Goal: Find specific page/section: Find specific page/section

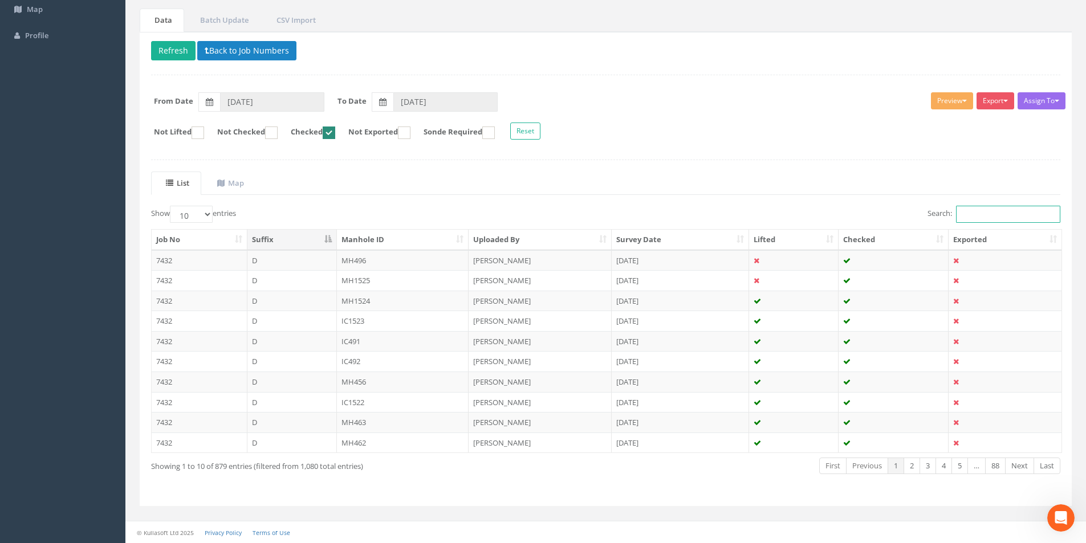
click at [964, 212] on input "Search:" at bounding box center [1008, 214] width 104 height 17
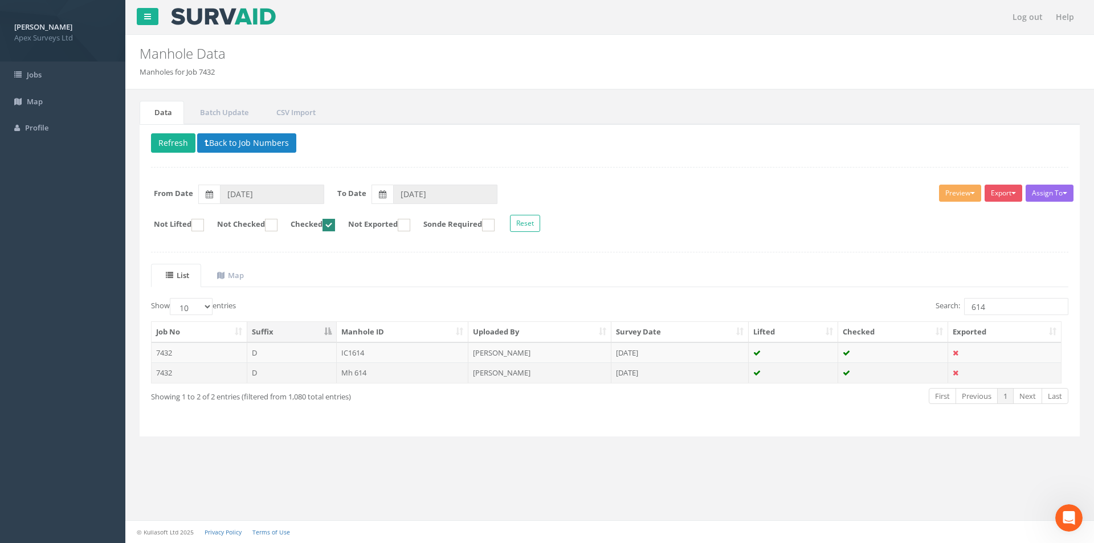
click at [414, 374] on td "Mh 614" at bounding box center [403, 372] width 132 height 21
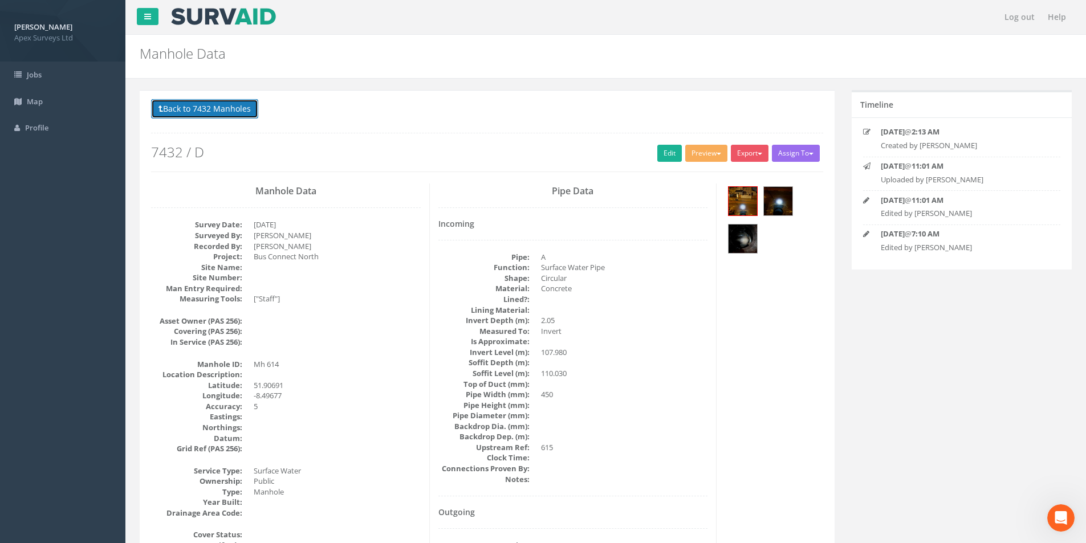
drag, startPoint x: 219, startPoint y: 109, endPoint x: 288, endPoint y: 125, distance: 70.8
click at [219, 109] on button "Back to 7432 Manholes" at bounding box center [204, 108] width 107 height 19
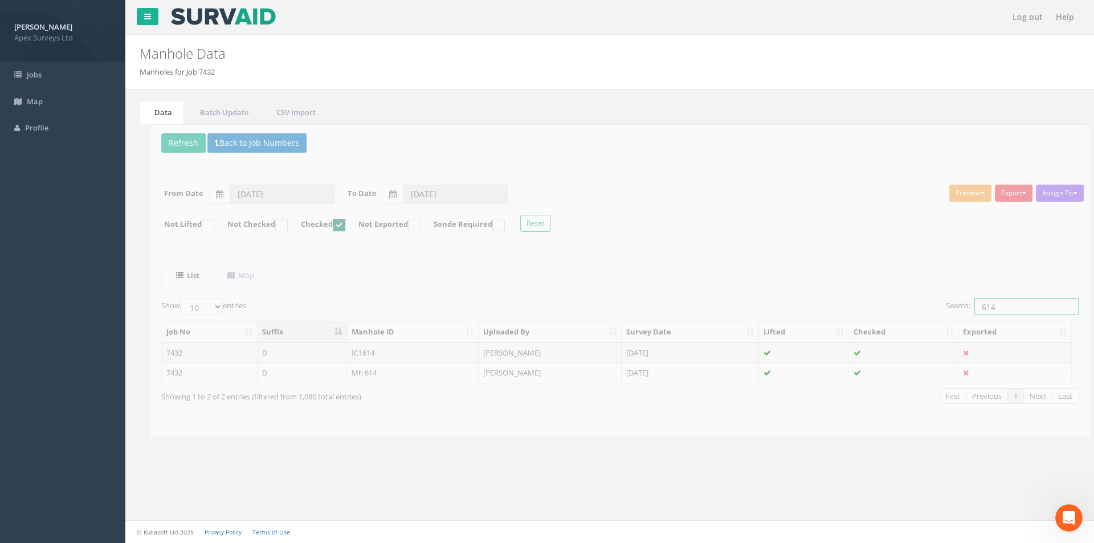
drag, startPoint x: 1007, startPoint y: 305, endPoint x: 966, endPoint y: 312, distance: 41.0
click at [966, 312] on input "614" at bounding box center [1016, 306] width 104 height 17
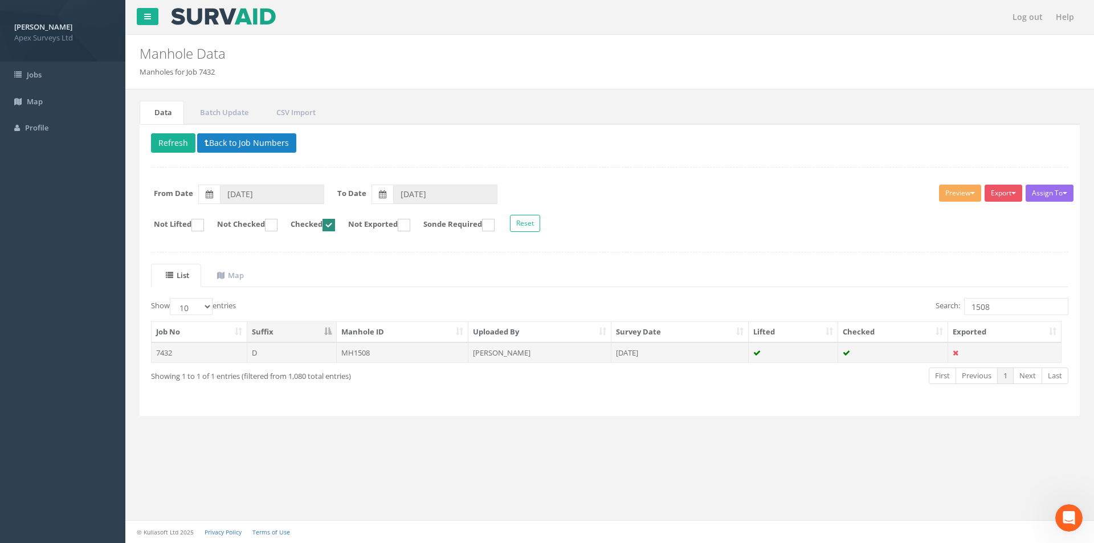
click at [792, 356] on td at bounding box center [794, 352] width 90 height 21
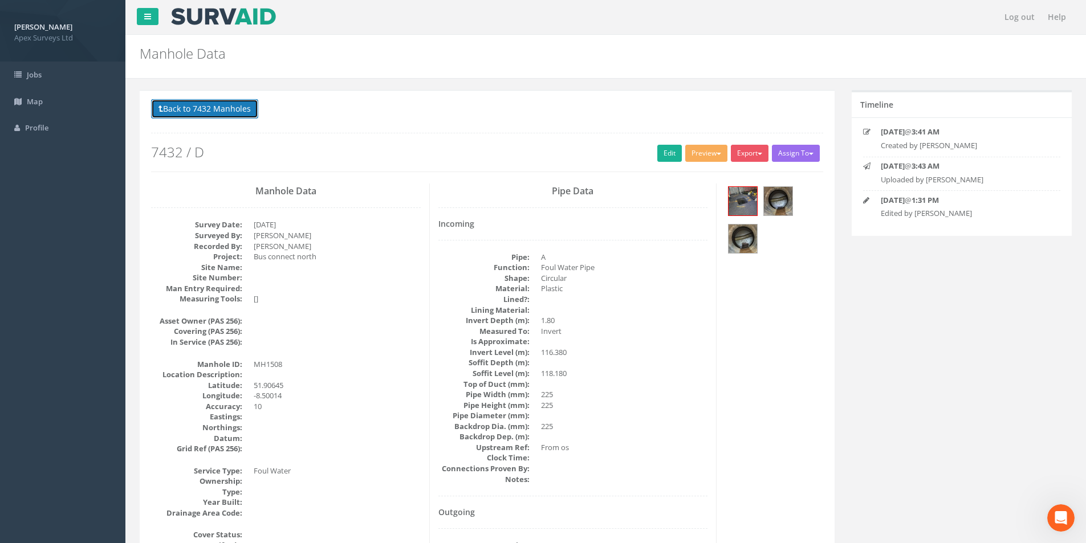
click at [191, 110] on button "Back to 7432 Manholes" at bounding box center [204, 108] width 107 height 19
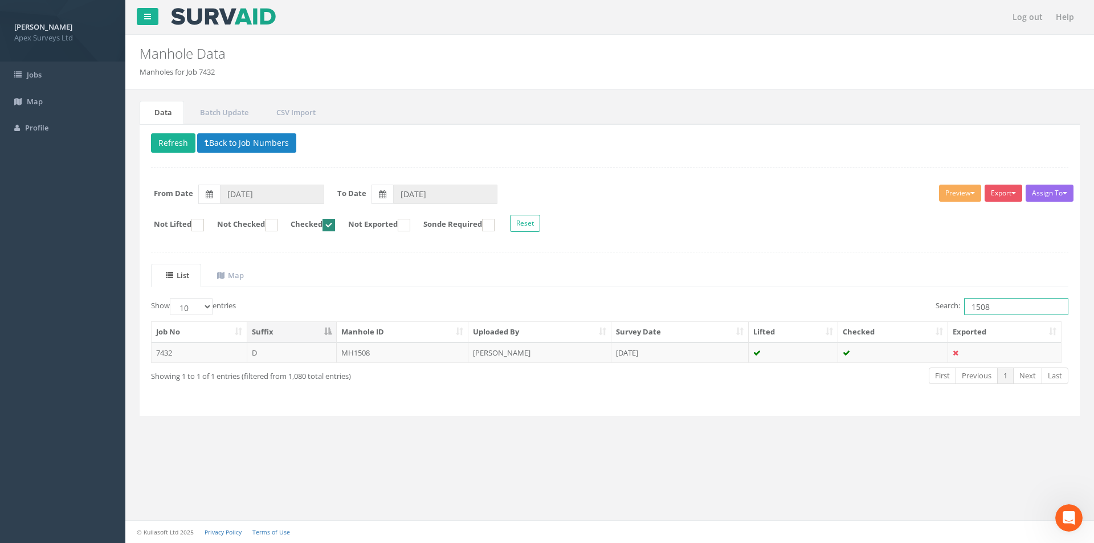
drag, startPoint x: 1001, startPoint y: 308, endPoint x: 962, endPoint y: 306, distance: 38.8
click at [962, 306] on label "Search: 1508" at bounding box center [1002, 306] width 133 height 17
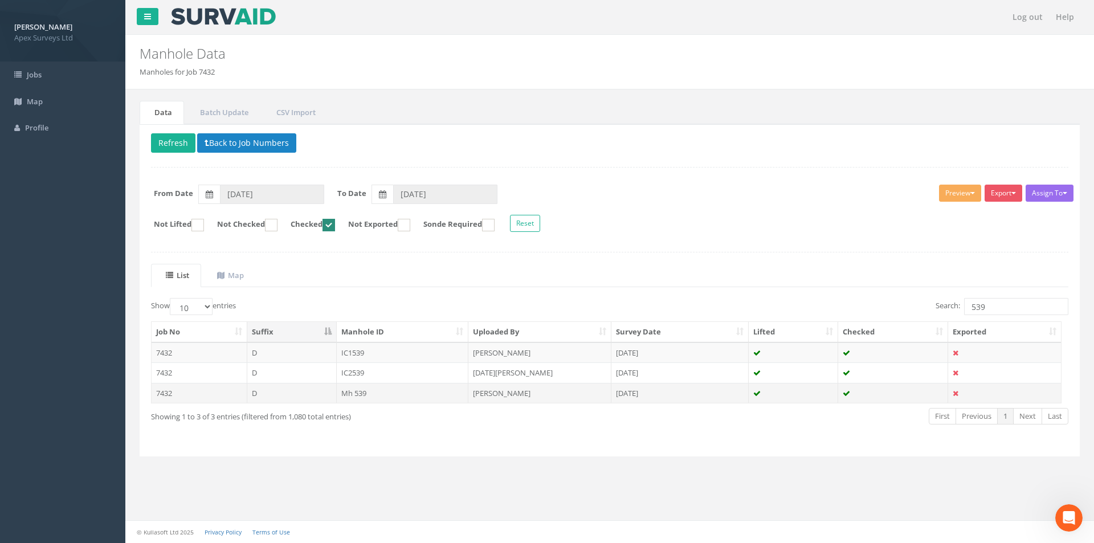
click at [450, 397] on td "Mh 539" at bounding box center [403, 393] width 132 height 21
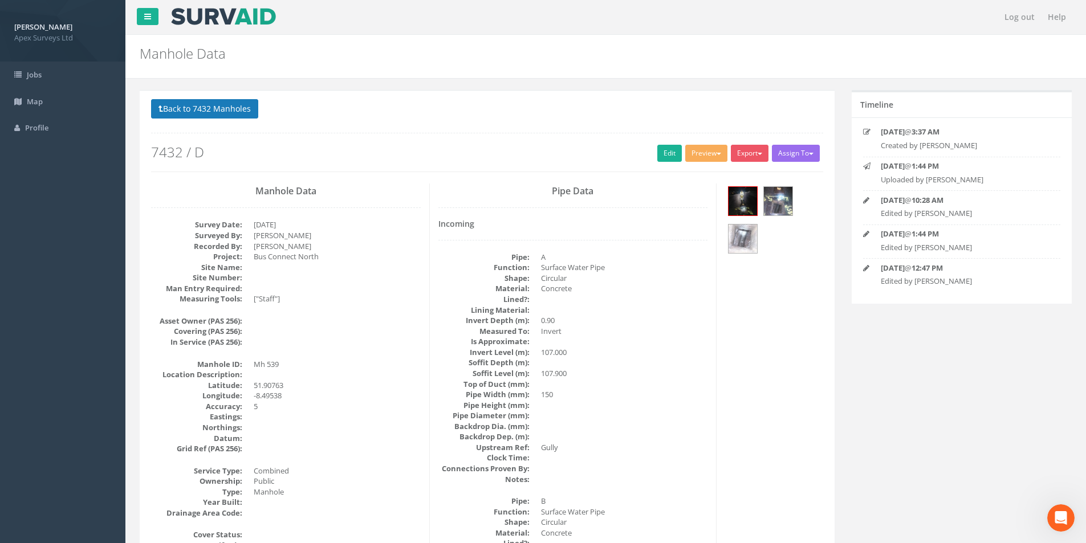
drag, startPoint x: 142, startPoint y: 104, endPoint x: 166, endPoint y: 109, distance: 23.9
click at [142, 104] on div "Back to 7432 Manholes Back to Map Assign To No Companies Added Export Heathrow …" at bounding box center [486, 141] width 689 height 84
click at [183, 111] on button "Back to 7432 Manholes" at bounding box center [204, 108] width 107 height 19
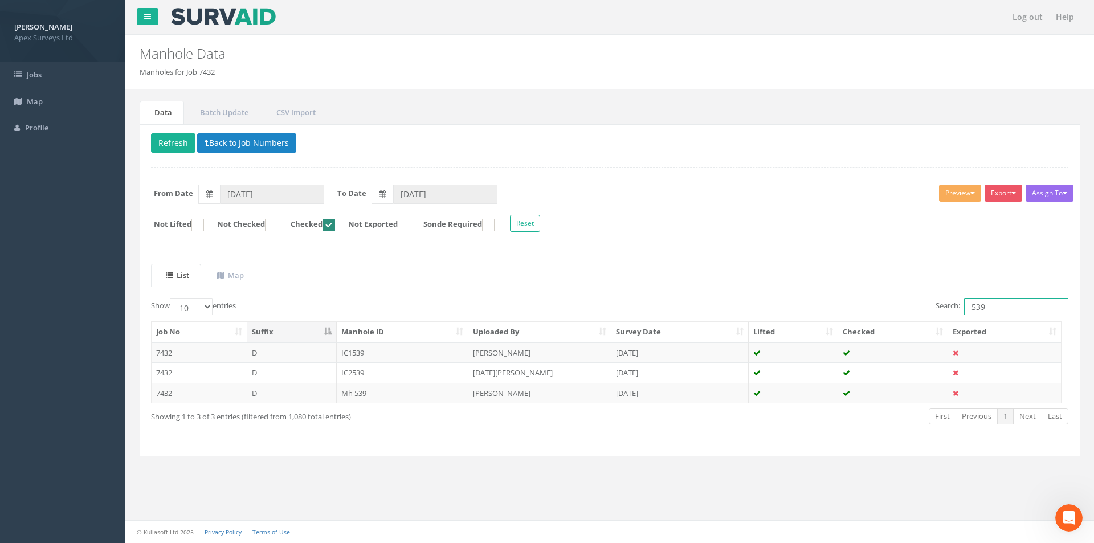
drag, startPoint x: 1003, startPoint y: 307, endPoint x: 972, endPoint y: 309, distance: 31.4
click at [972, 309] on input "539" at bounding box center [1016, 306] width 104 height 17
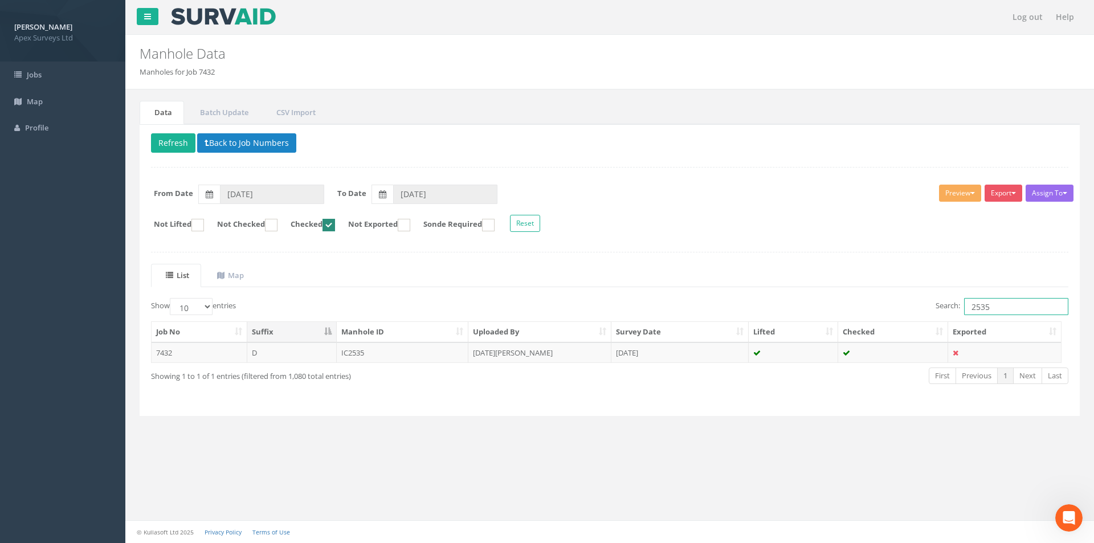
type input "2535"
